Goal: Navigation & Orientation: Find specific page/section

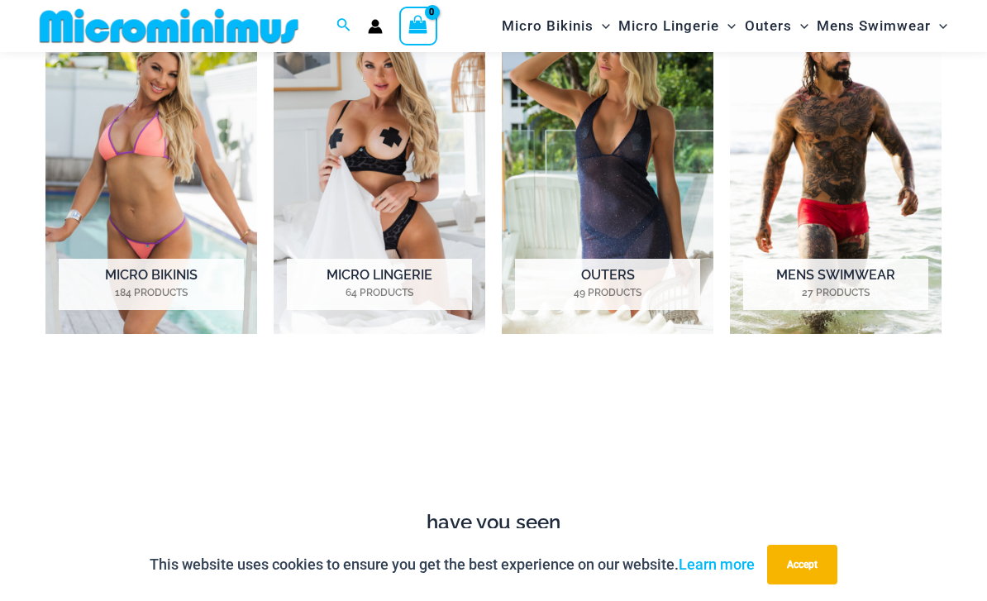
scroll to position [794, 0]
click at [114, 282] on h2 "Micro Bikinis 184 Products" at bounding box center [151, 285] width 185 height 51
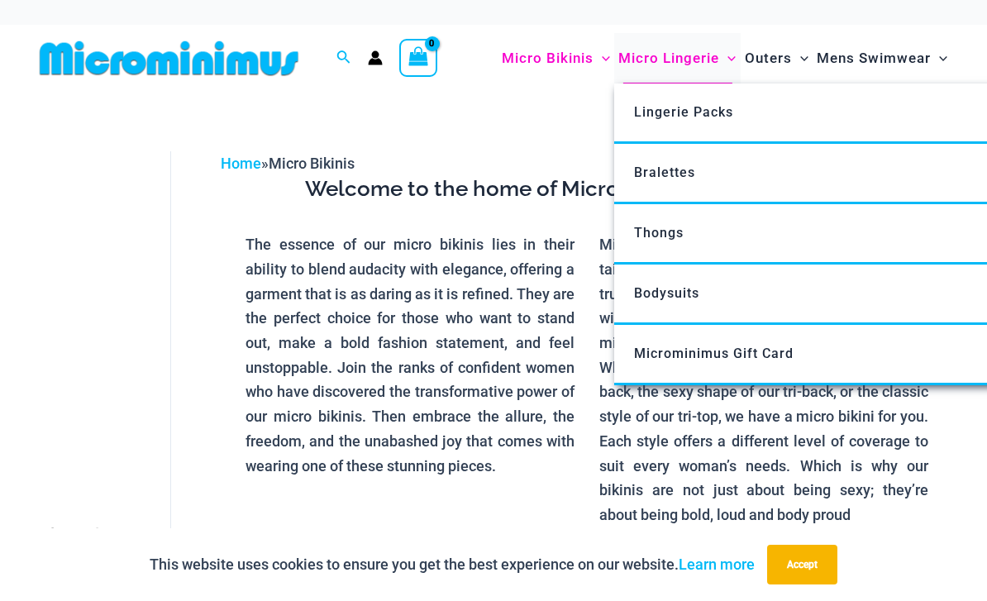
click at [670, 50] on span "Micro Lingerie" at bounding box center [668, 58] width 101 height 42
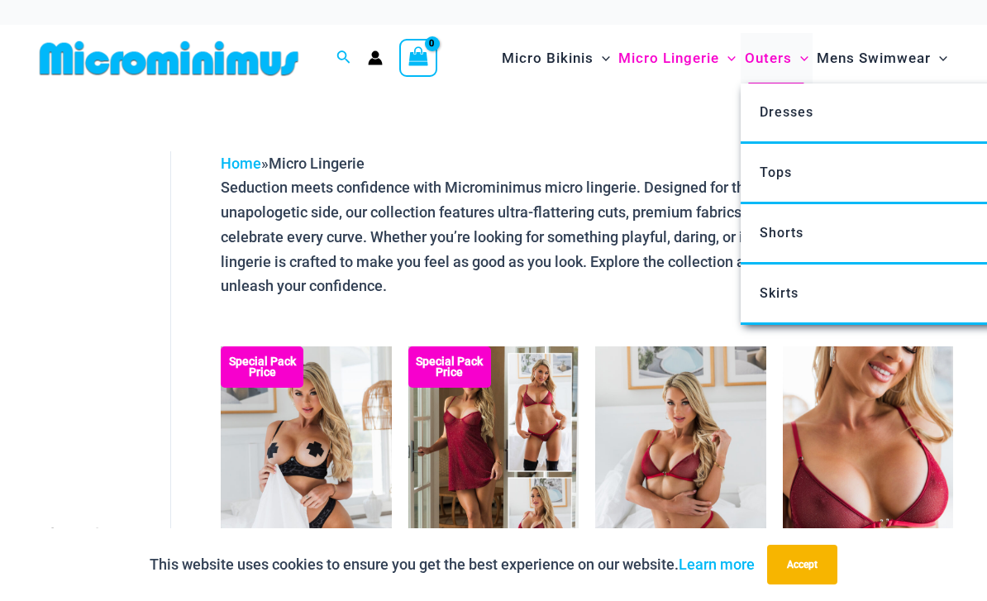
click at [771, 54] on span "Outers" at bounding box center [768, 58] width 47 height 42
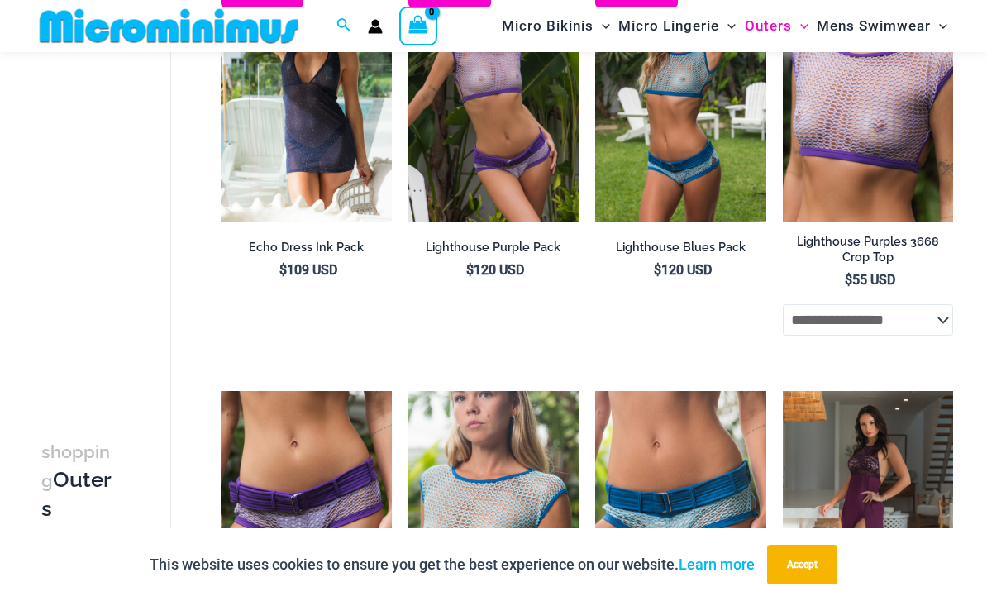
scroll to position [2060, 0]
